Goal: Check status: Check status

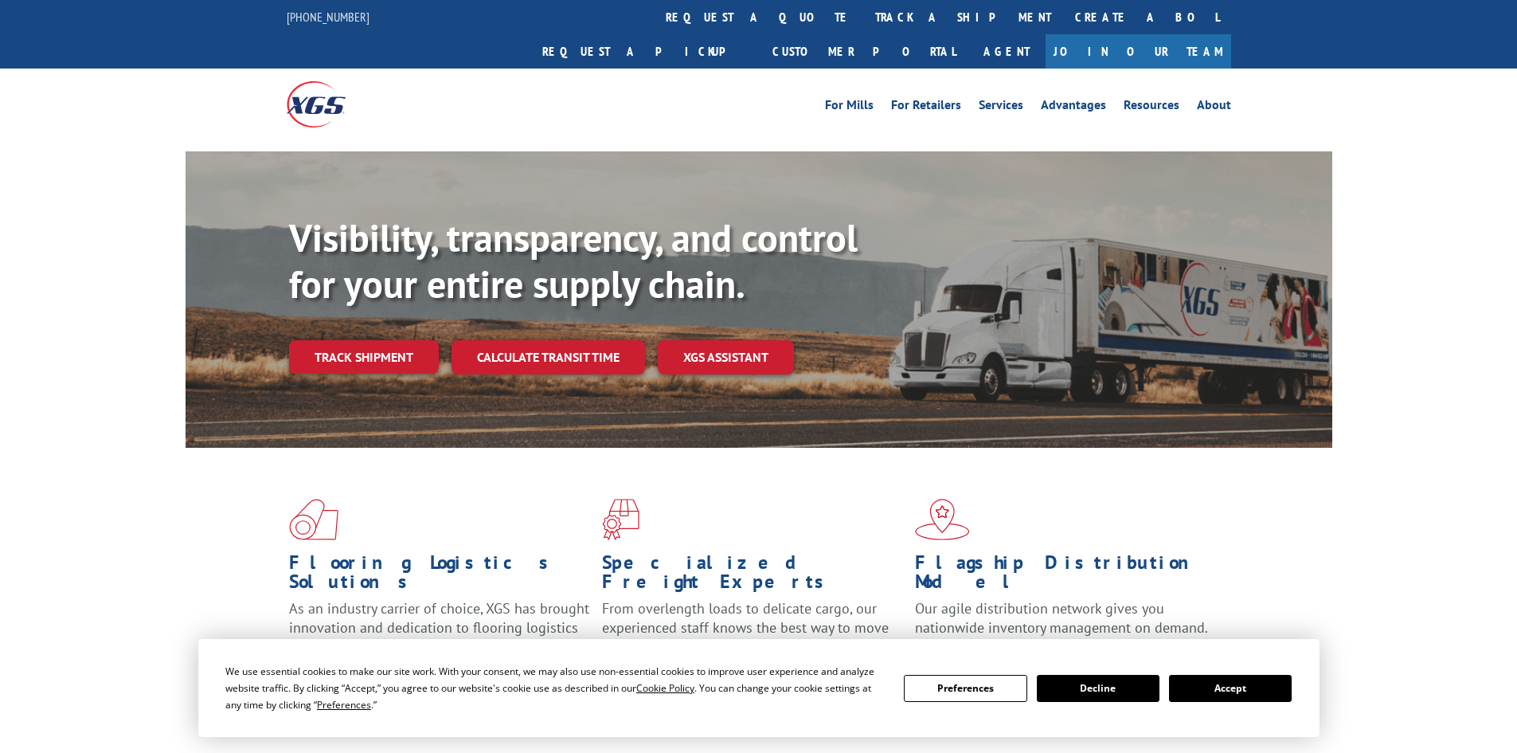
click at [1207, 696] on button "Accept" at bounding box center [1230, 688] width 123 height 27
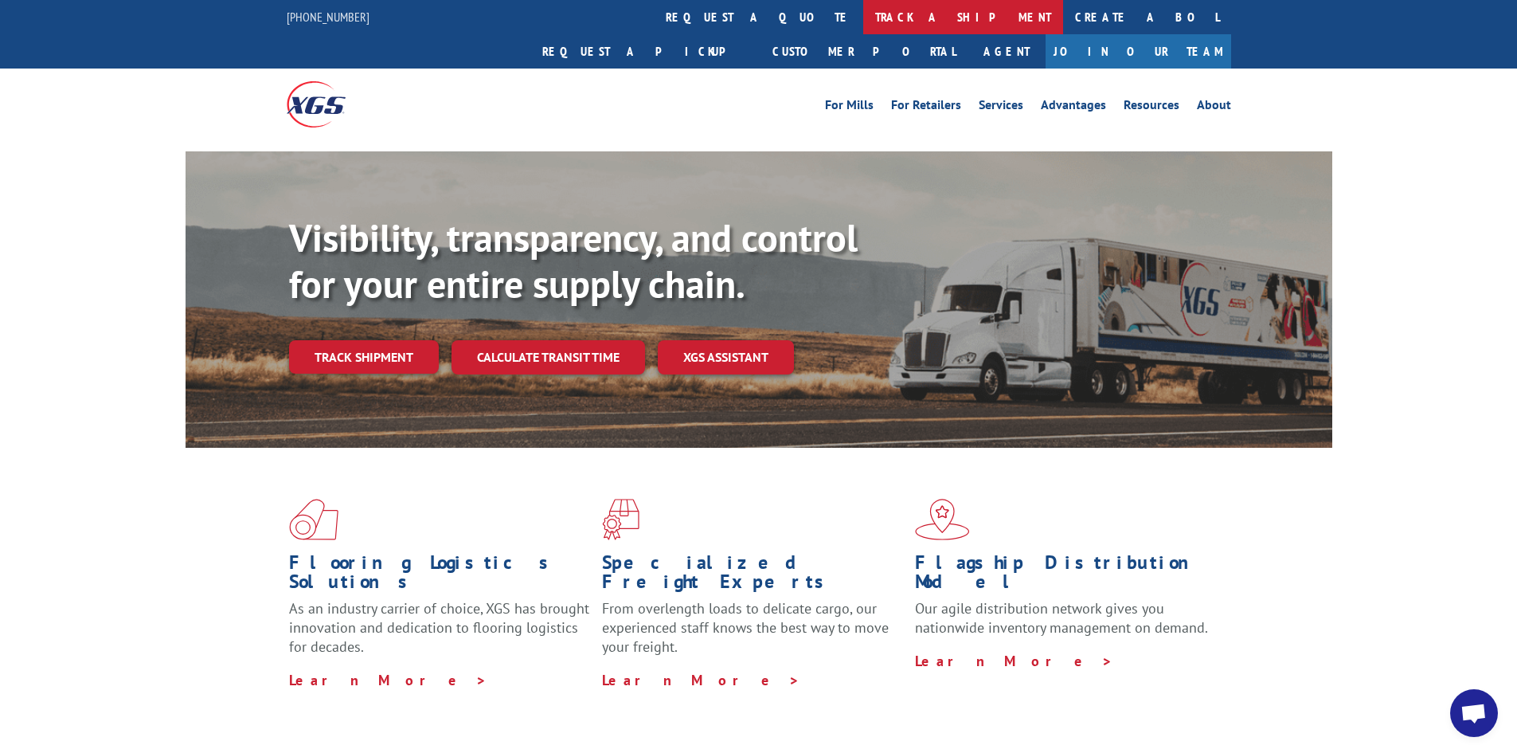
click at [863, 24] on link "track a shipment" at bounding box center [963, 17] width 200 height 34
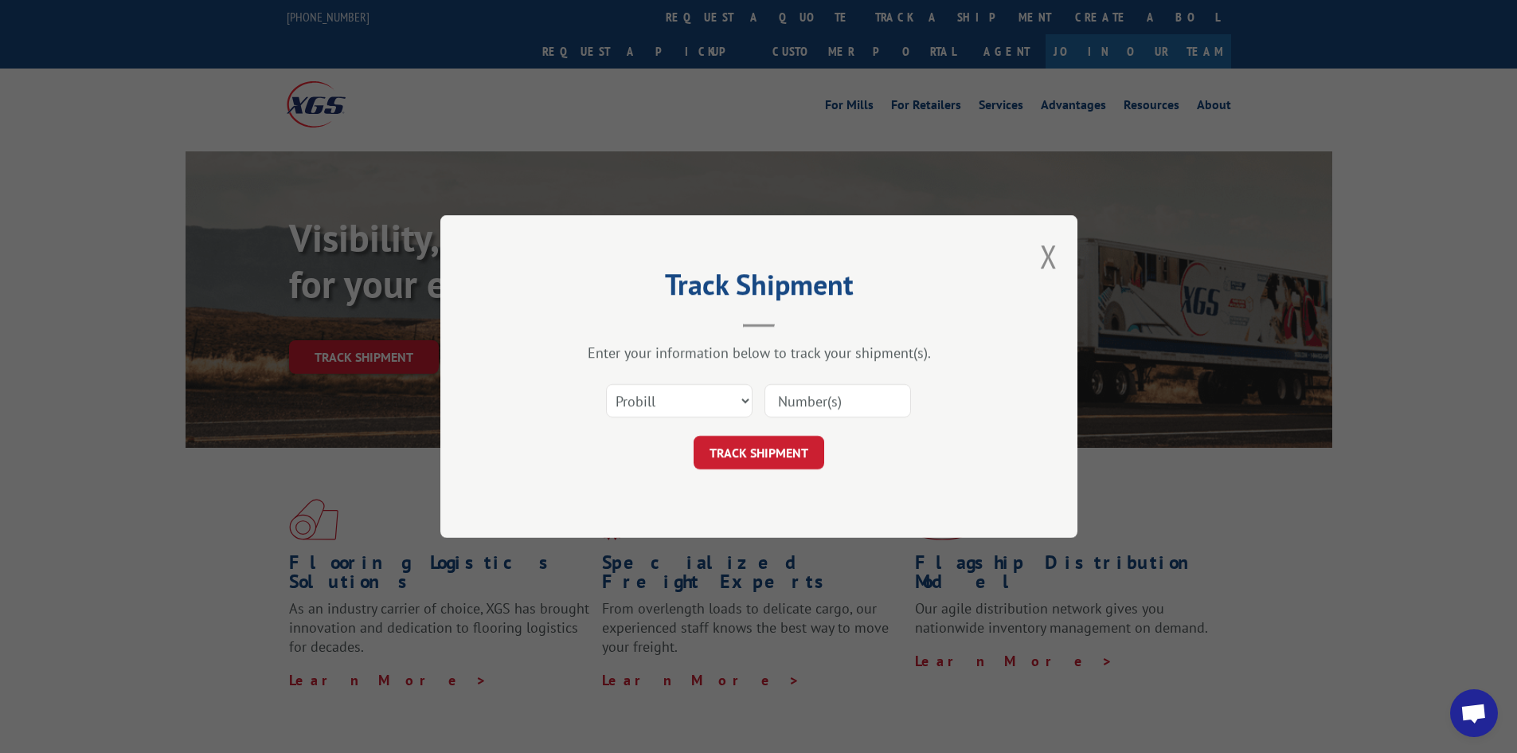
click at [810, 394] on input at bounding box center [838, 400] width 147 height 33
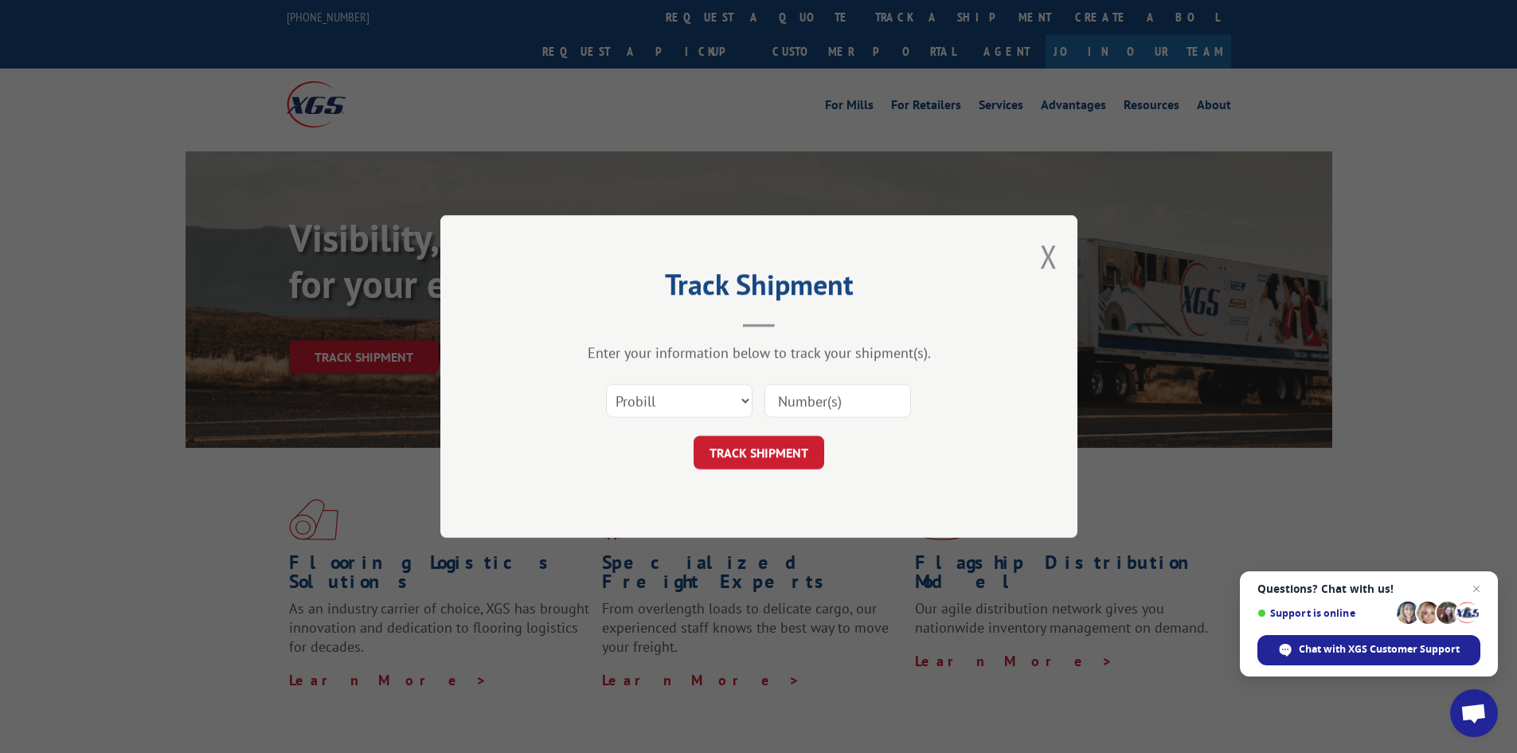
paste input "2188167435"
type input "2188167435"
click at [806, 445] on button "TRACK SHIPMENT" at bounding box center [759, 452] width 131 height 33
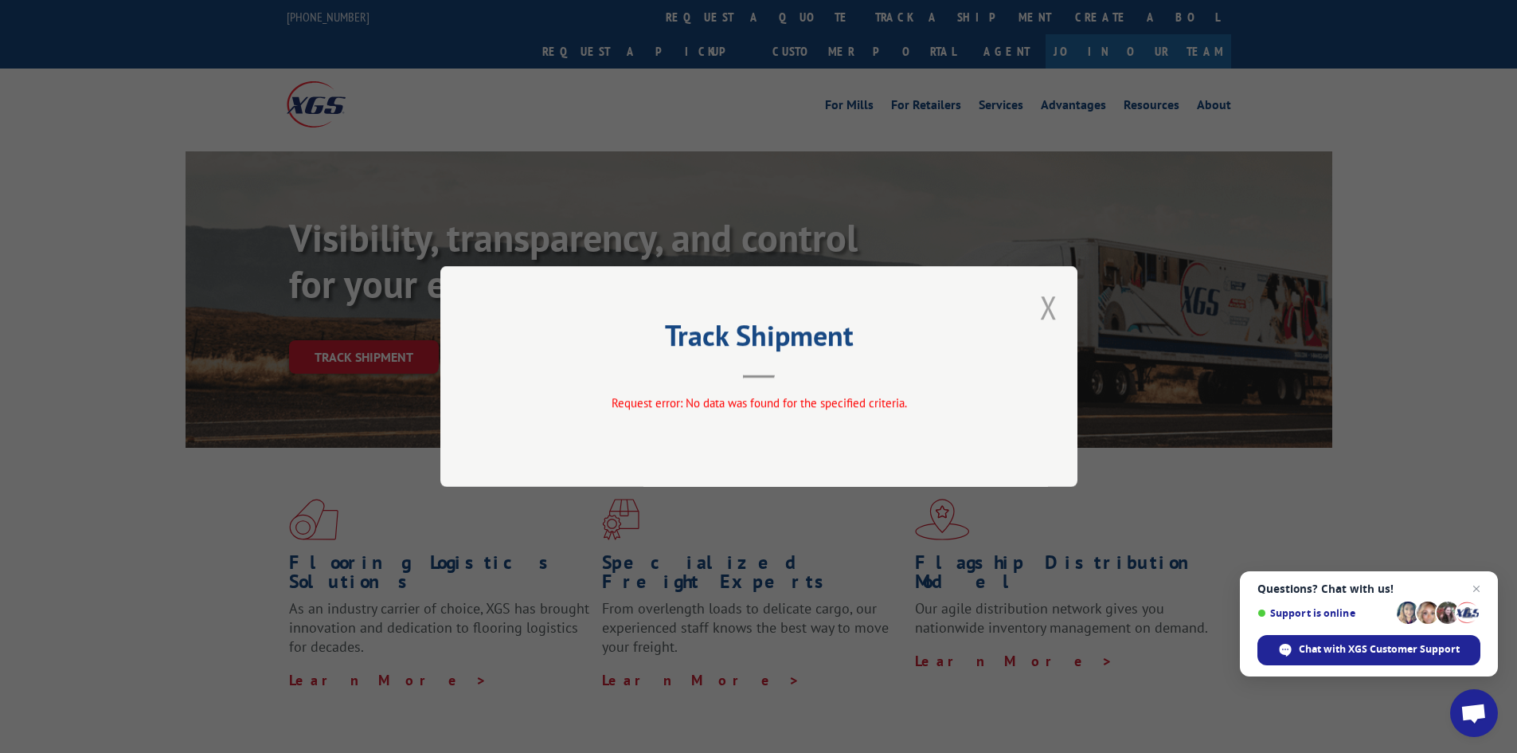
click at [1043, 309] on button "Close modal" at bounding box center [1049, 307] width 18 height 42
